Goal: Transaction & Acquisition: Purchase product/service

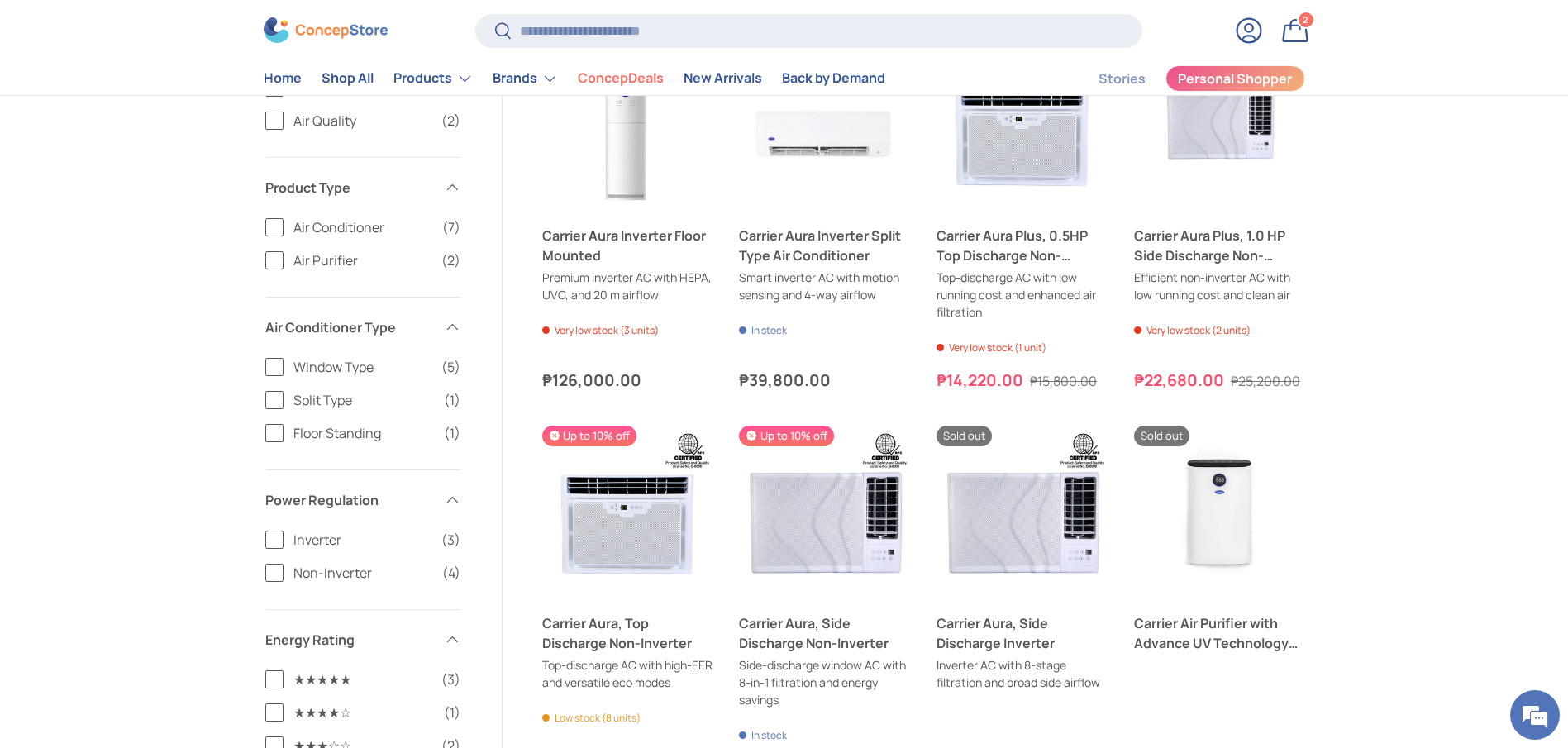
type input "*"
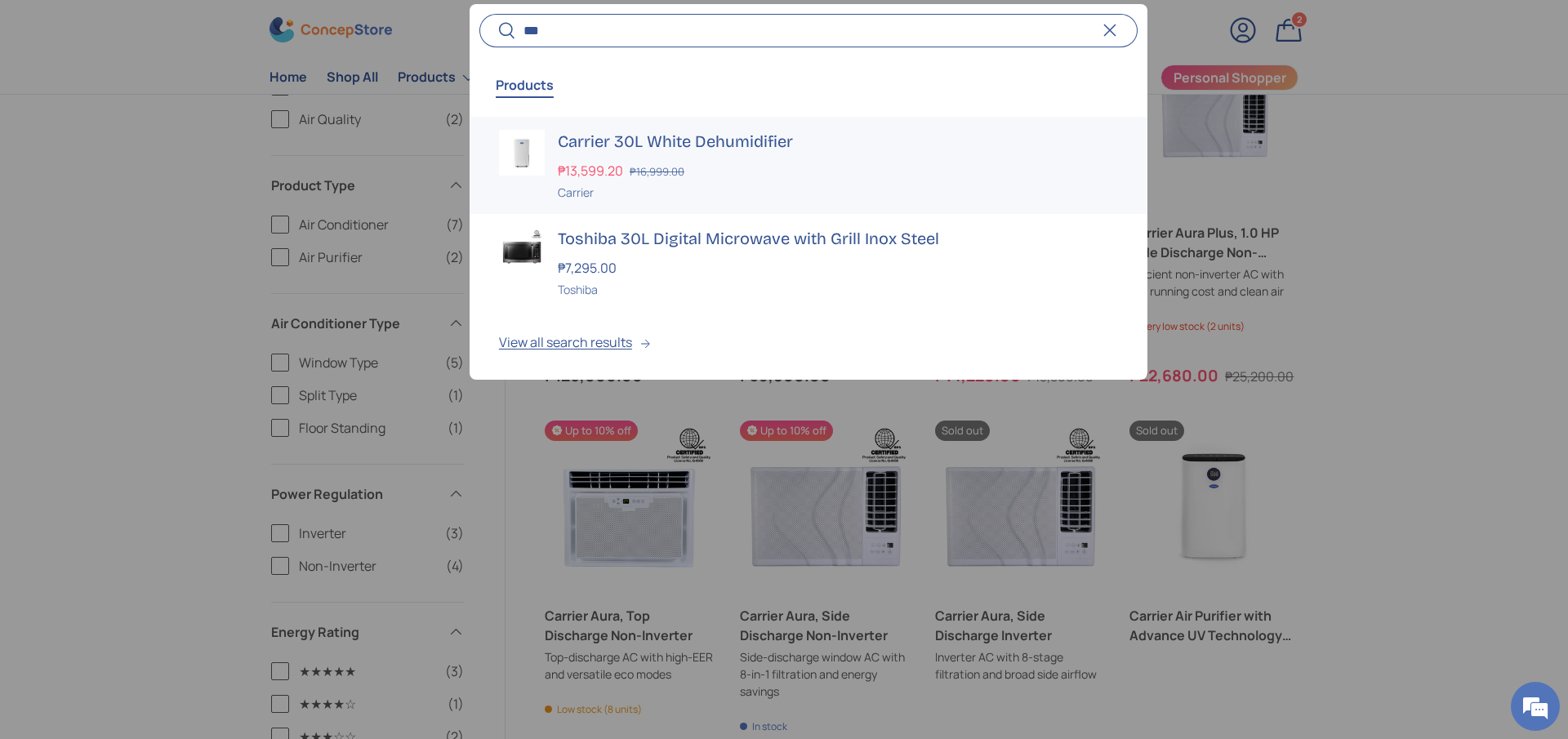
type input "***"
click at [652, 133] on h3 "Carrier 30L White Dehumidifier" at bounding box center [838, 142] width 560 height 23
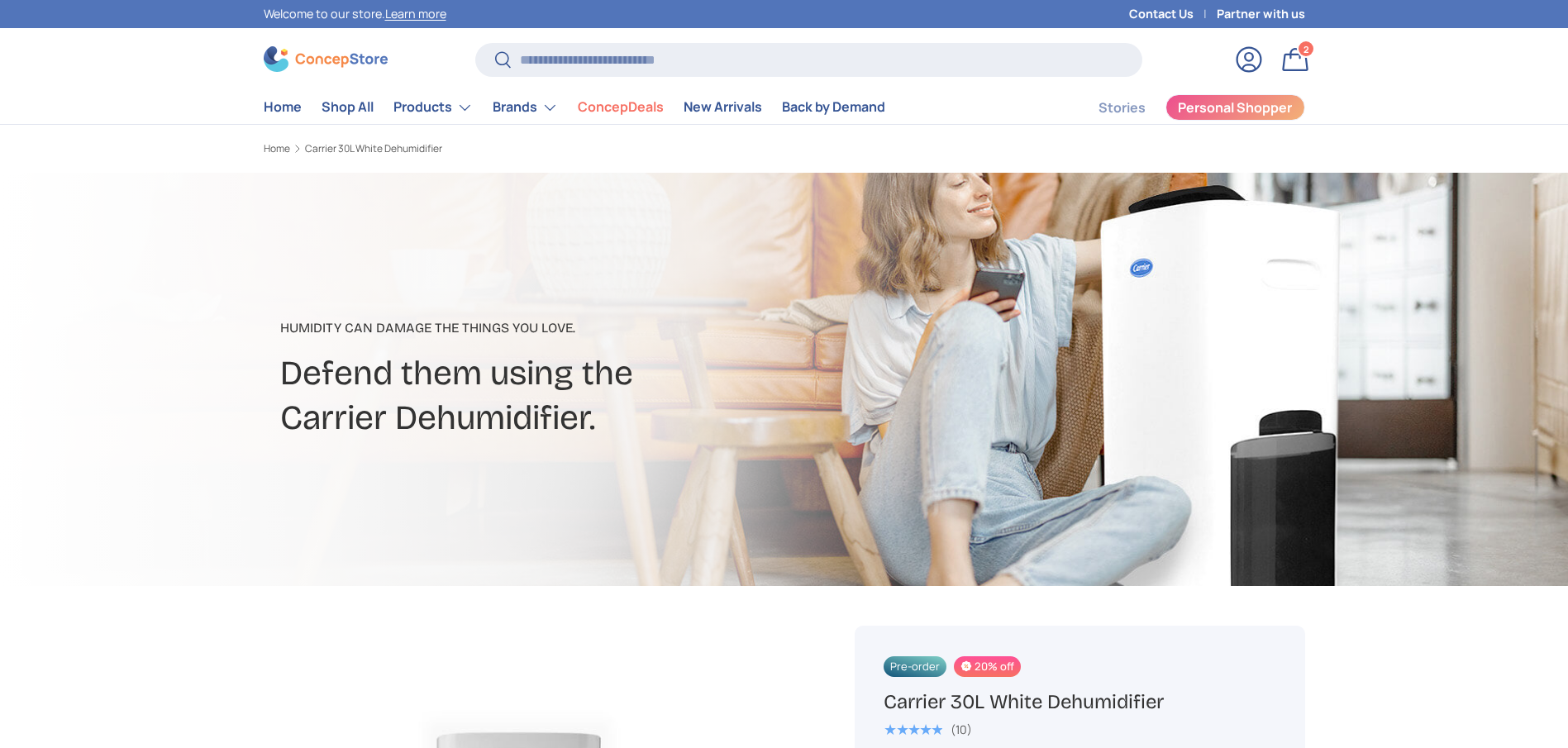
click at [977, 689] on h1 "Carrier 30L White Dehumidifier" at bounding box center [1079, 702] width 392 height 25
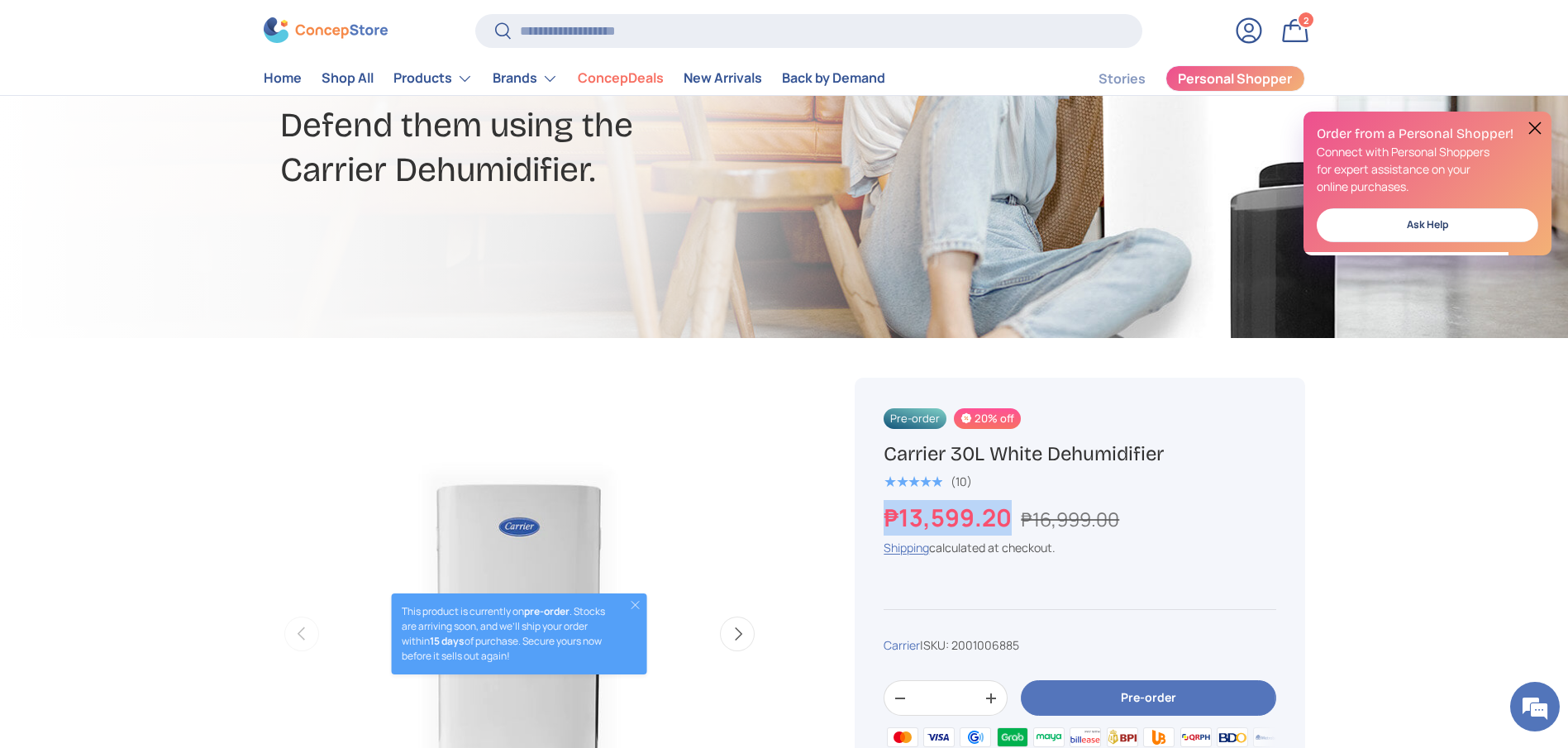
drag, startPoint x: 1008, startPoint y: 514, endPoint x: 850, endPoint y: 521, distance: 158.2
copy strong "₱13,599.20"
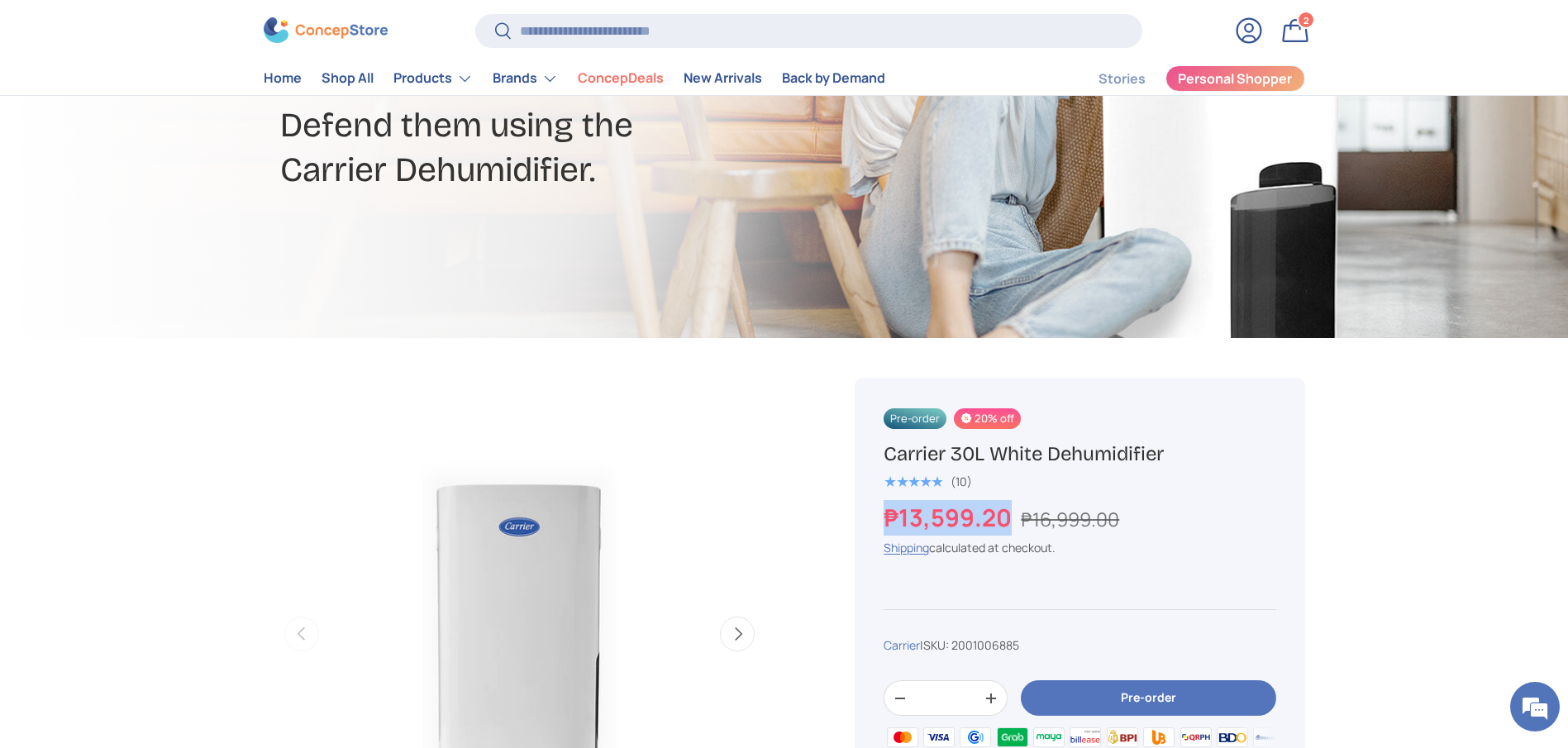
click at [1018, 448] on h1 "Carrier 30L White Dehumidifier" at bounding box center [1079, 454] width 392 height 25
click at [944, 451] on h1 "Carrier 30L White Dehumidifier" at bounding box center [1079, 454] width 392 height 25
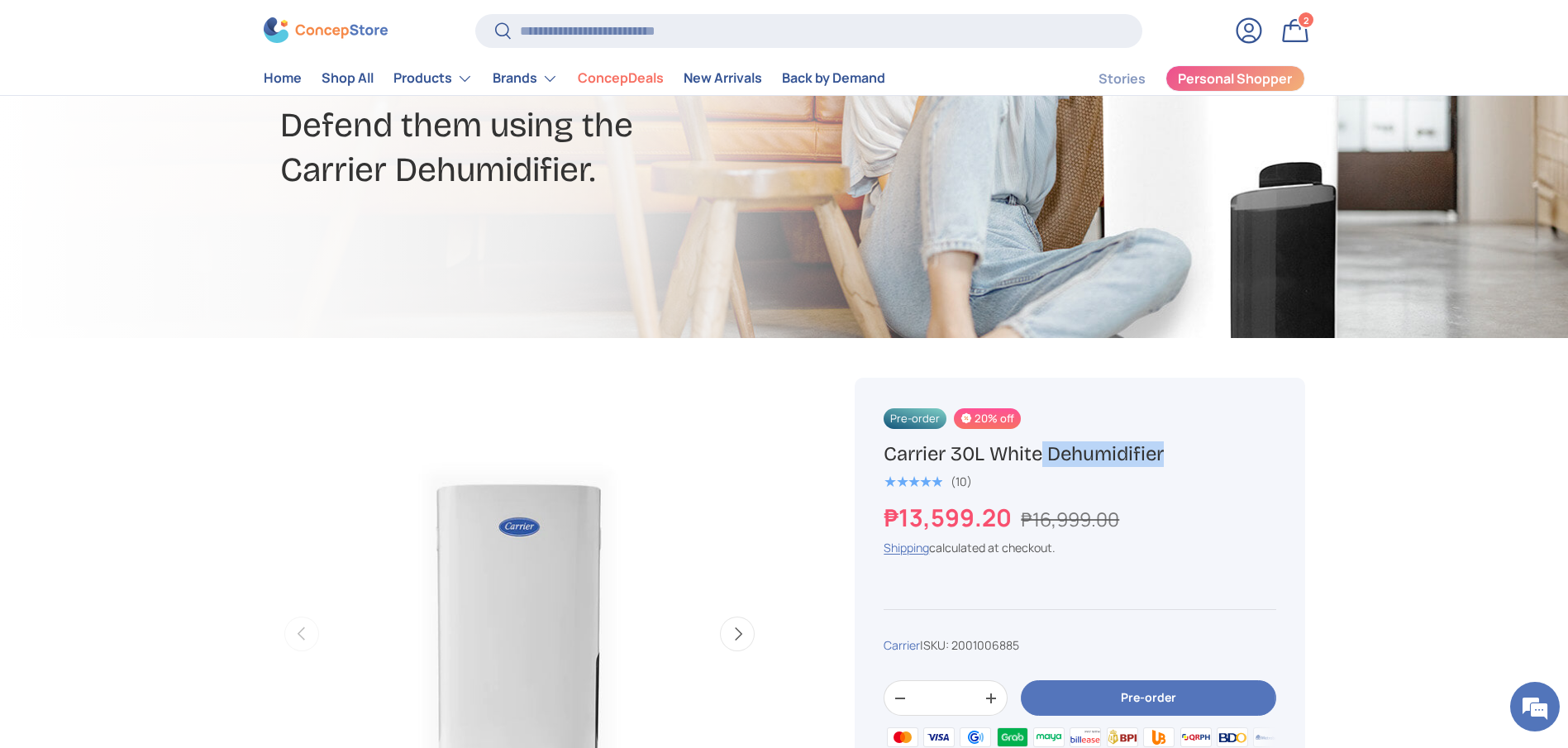
click at [944, 451] on h1 "Carrier 30L White Dehumidifier" at bounding box center [1079, 454] width 392 height 25
copy div "Carrier 30L White Dehumidifier"
drag, startPoint x: 1010, startPoint y: 517, endPoint x: 820, endPoint y: 517, distance: 190.0
copy strong "₱13,599.20"
